Goal: Check status: Check status

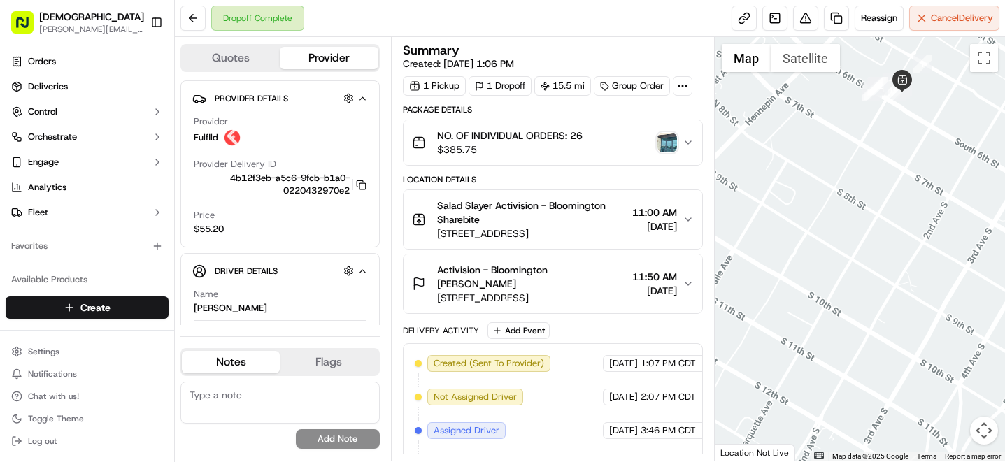
scroll to position [179, 0]
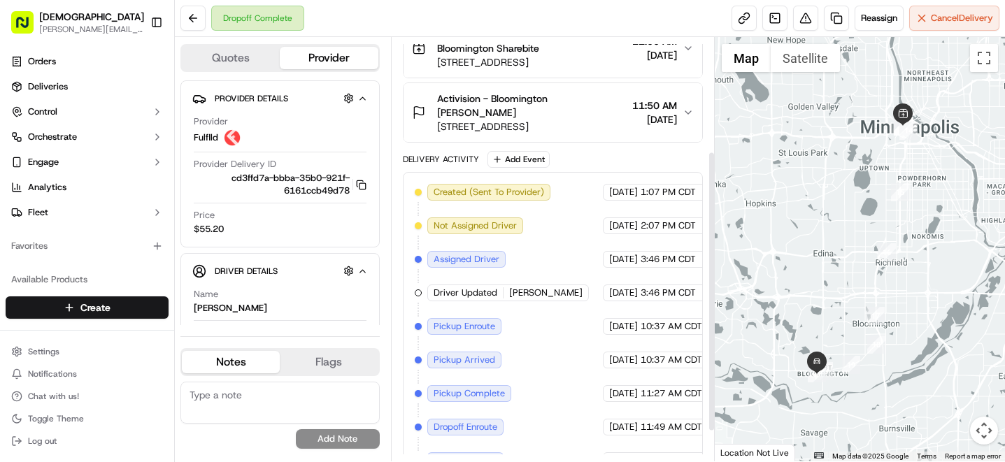
scroll to position [173, 0]
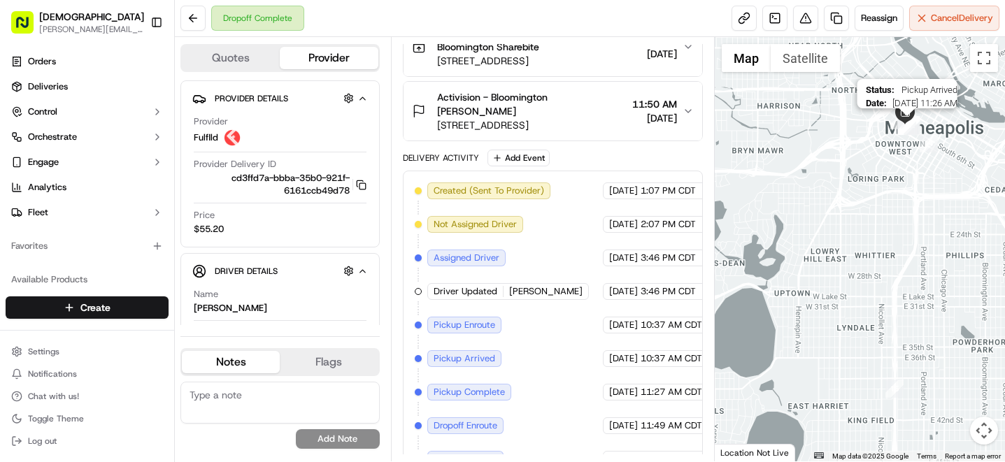
click at [909, 125] on img "13" at bounding box center [907, 125] width 18 height 18
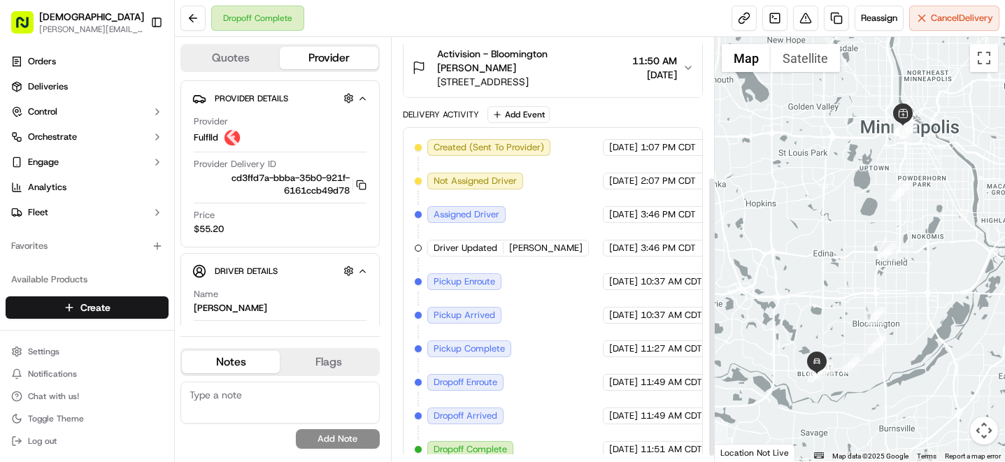
scroll to position [218, 0]
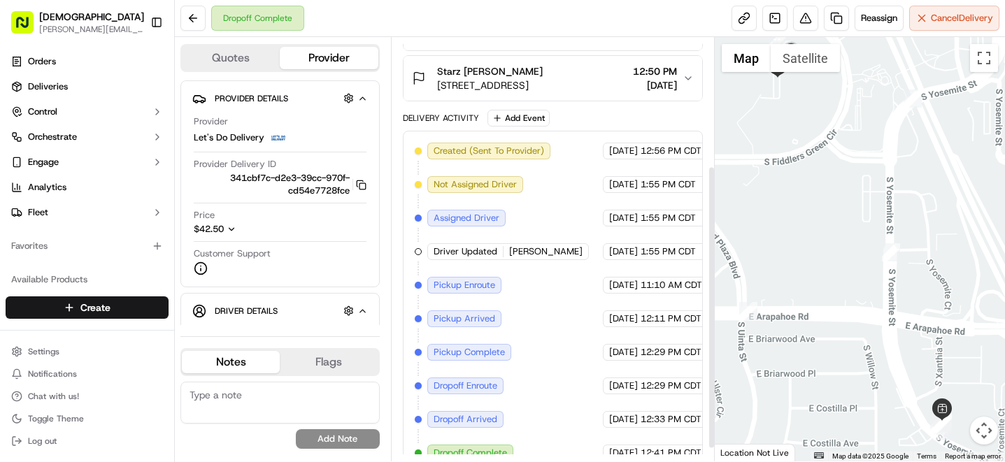
scroll to position [211, 0]
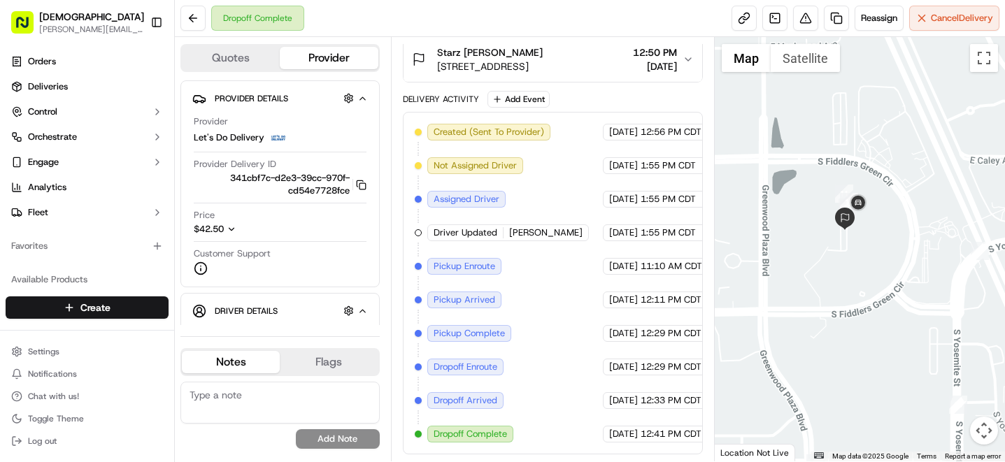
drag, startPoint x: 837, startPoint y: 150, endPoint x: 870, endPoint y: 236, distance: 93.0
click at [870, 236] on div at bounding box center [860, 249] width 290 height 425
click at [894, 193] on div at bounding box center [860, 249] width 290 height 425
